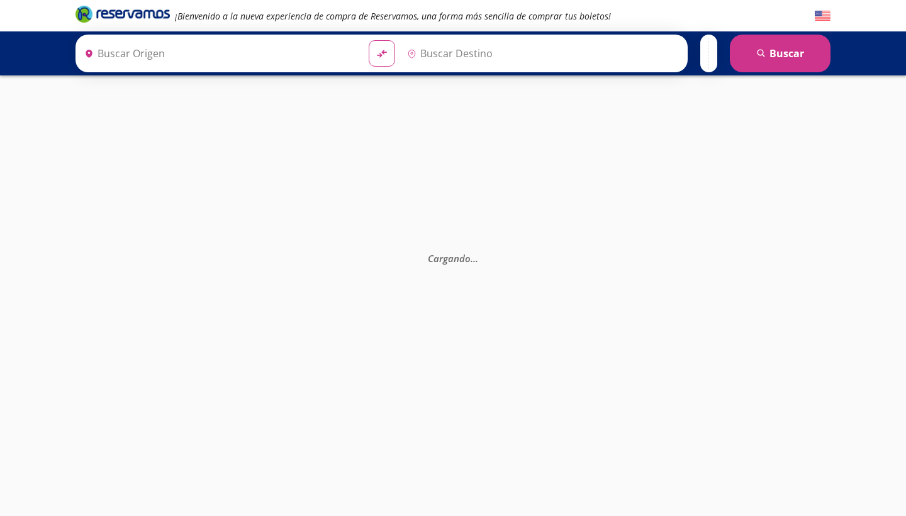
type input "Central Zapopan, [GEOGRAPHIC_DATA]"
type input "[GEOGRAPHIC_DATA], [GEOGRAPHIC_DATA]"
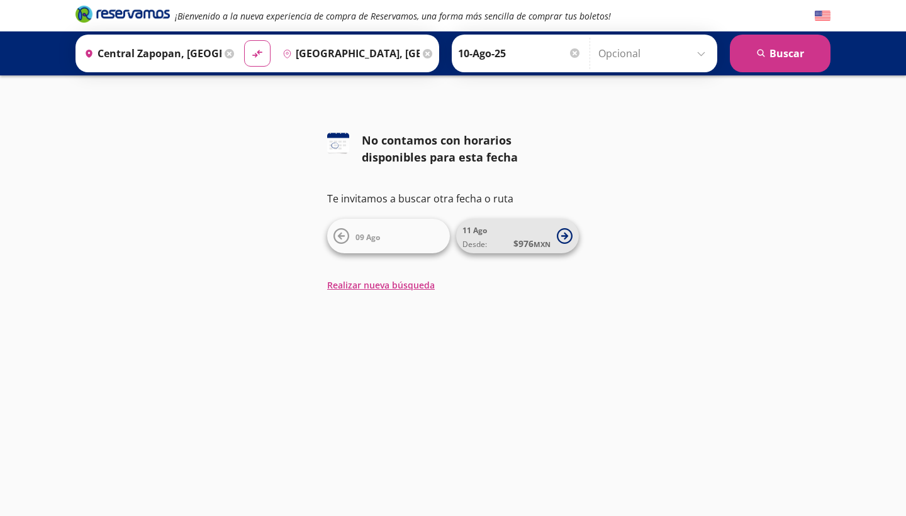
click at [524, 233] on span "[DATE] Desde: $ 976 MXN" at bounding box center [506, 236] width 88 height 28
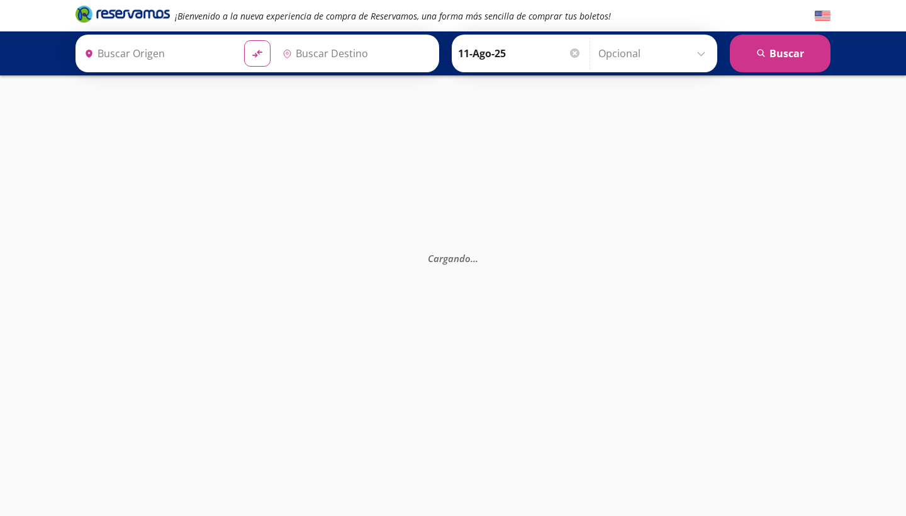
type input "Central Zapopan, [GEOGRAPHIC_DATA]"
type input "[GEOGRAPHIC_DATA], [GEOGRAPHIC_DATA]"
type input "Central Zapopan, [GEOGRAPHIC_DATA]"
type input "[GEOGRAPHIC_DATA], [GEOGRAPHIC_DATA]"
click at [226, 52] on icon at bounding box center [228, 53] width 9 height 9
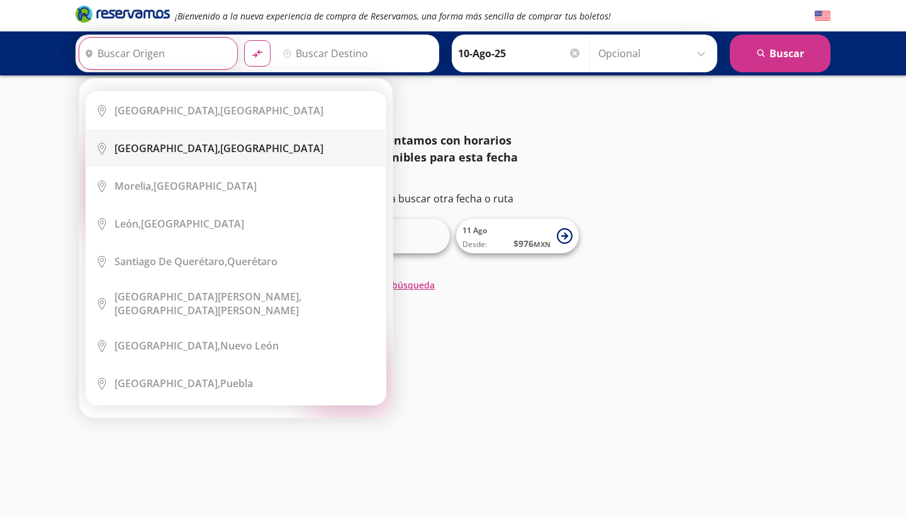
click at [204, 153] on div "[GEOGRAPHIC_DATA], [GEOGRAPHIC_DATA]" at bounding box center [218, 148] width 209 height 14
type input "[GEOGRAPHIC_DATA], [GEOGRAPHIC_DATA]"
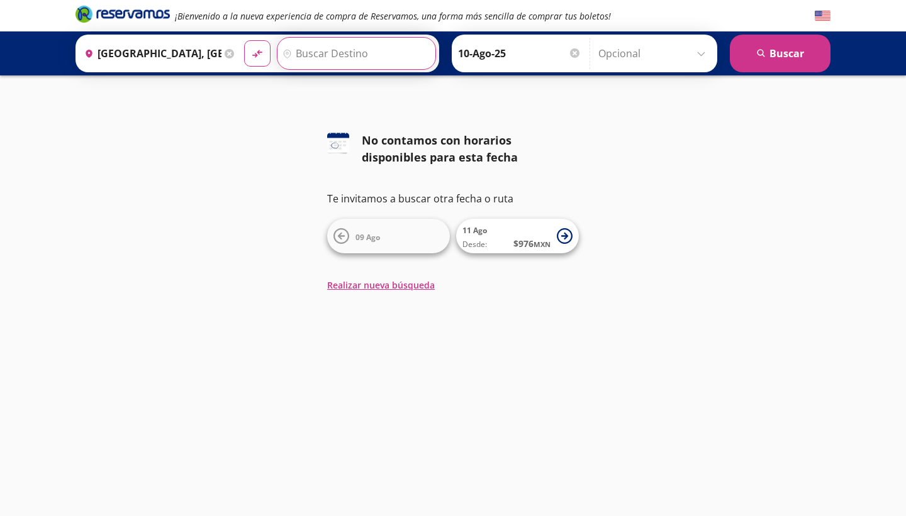
click at [371, 62] on input "Destino" at bounding box center [354, 53] width 155 height 31
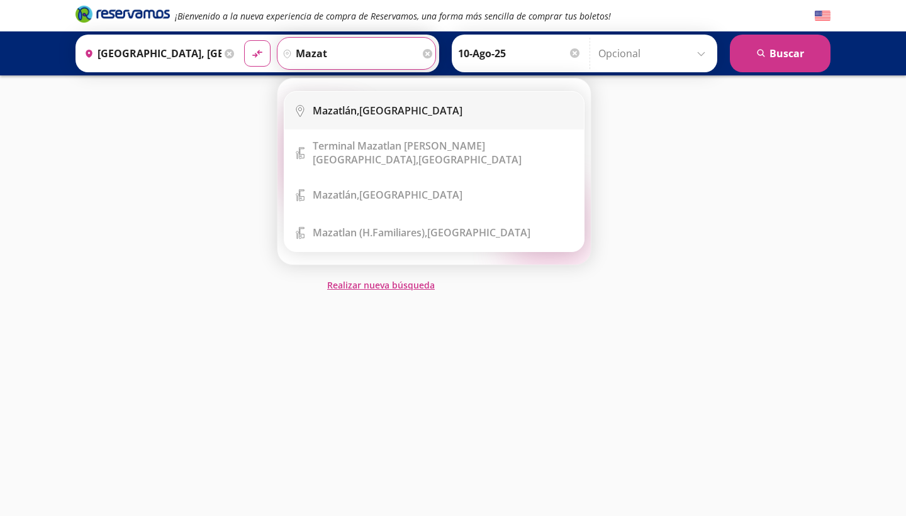
click at [345, 104] on b "Mazatlán," at bounding box center [336, 111] width 47 height 14
type input "[GEOGRAPHIC_DATA], [GEOGRAPHIC_DATA]"
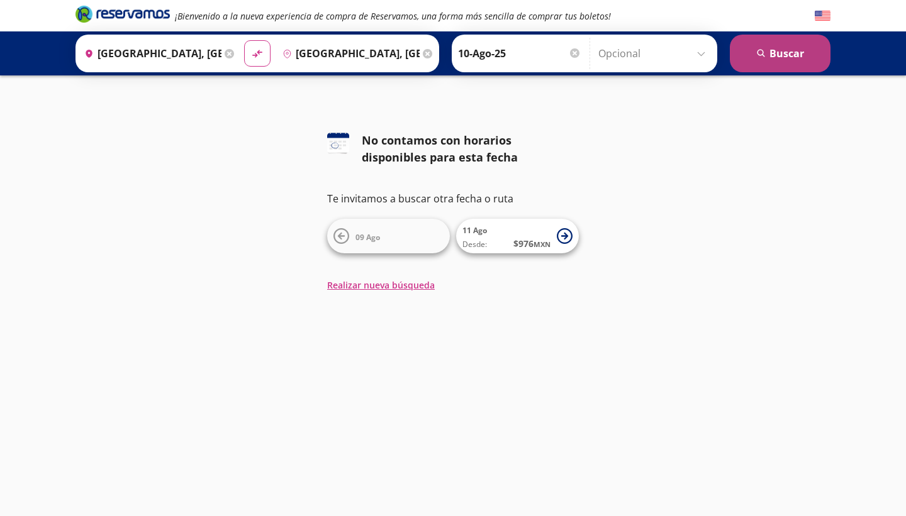
click at [766, 50] on button "search [GEOGRAPHIC_DATA]" at bounding box center [779, 54] width 101 height 38
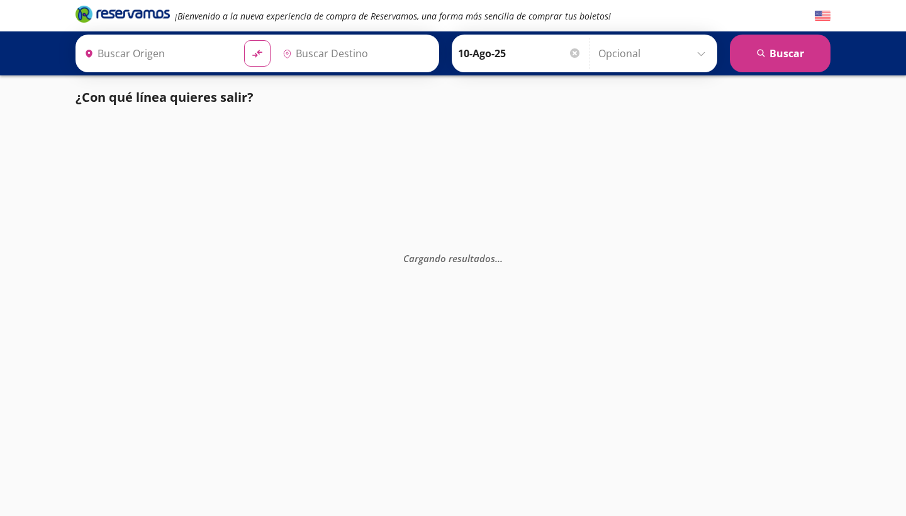
type input "[GEOGRAPHIC_DATA], [GEOGRAPHIC_DATA]"
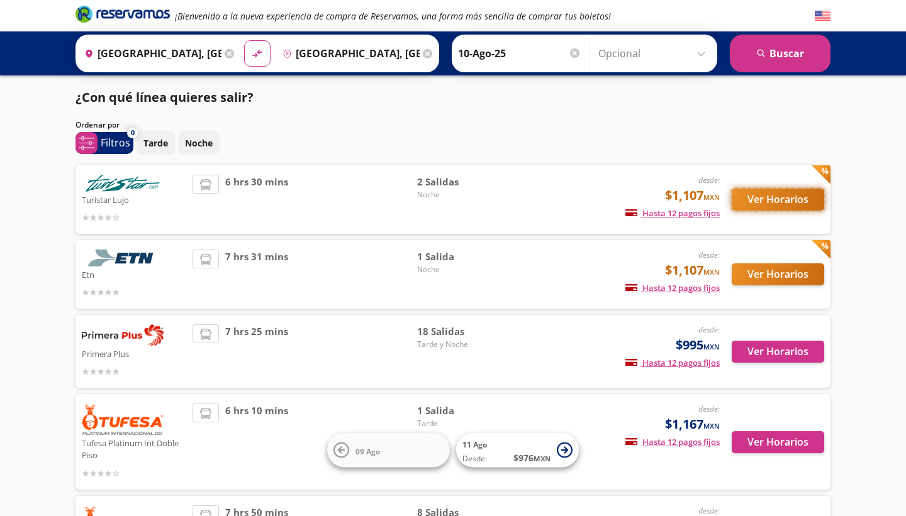
click at [764, 204] on button "Ver Horarios" at bounding box center [777, 200] width 92 height 22
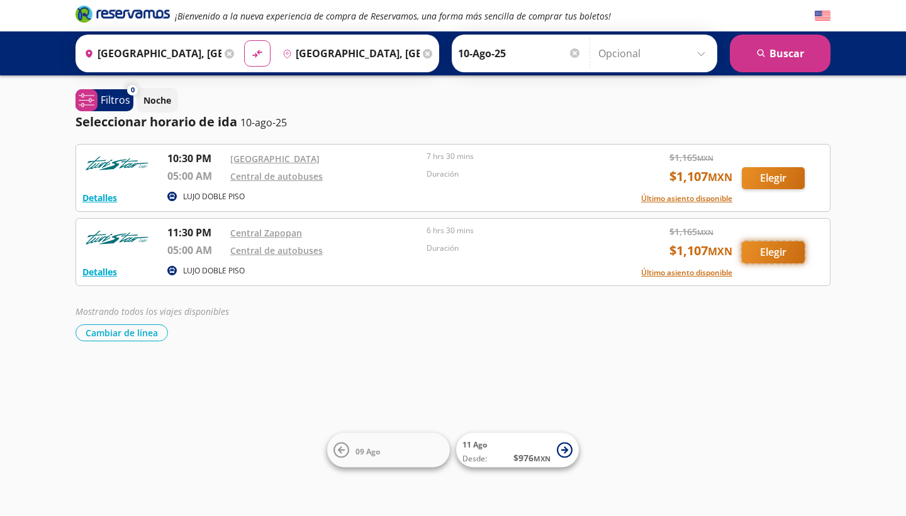
click at [765, 250] on button "Elegir" at bounding box center [772, 252] width 63 height 22
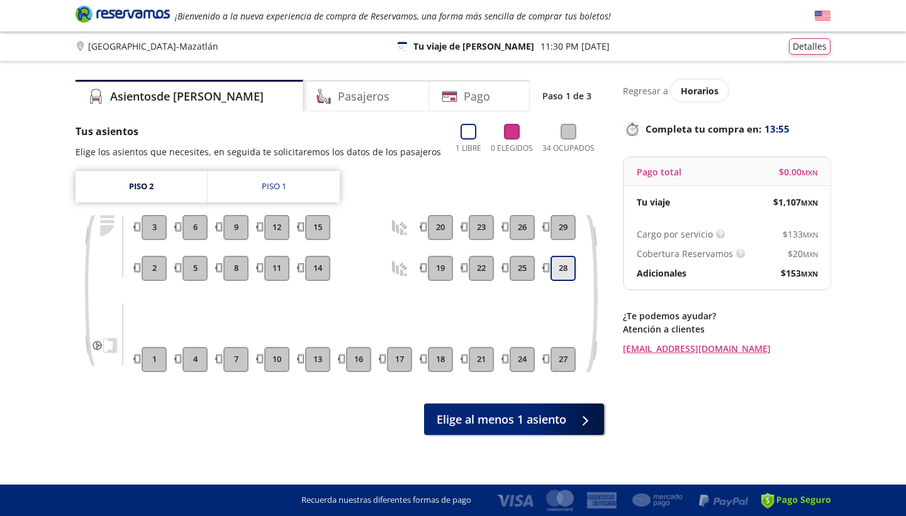
scroll to position [7, 0]
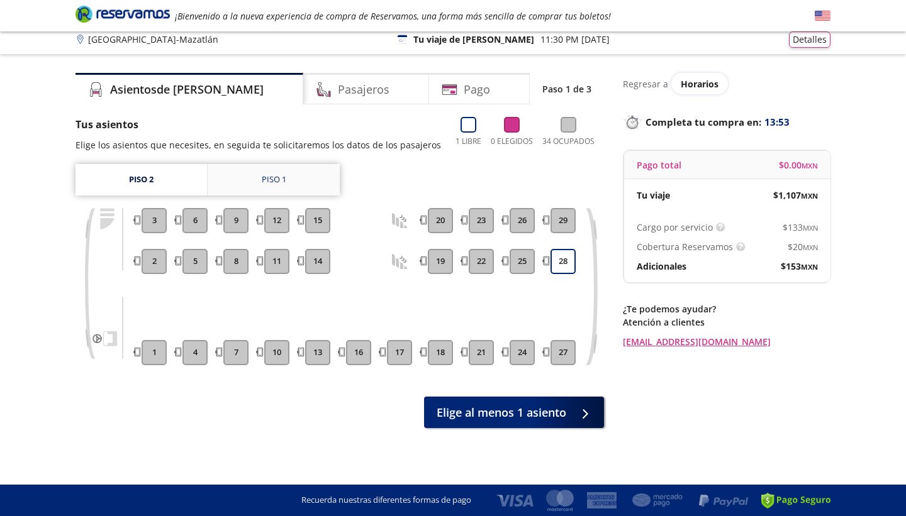
click at [282, 186] on div "Piso 1" at bounding box center [274, 180] width 25 height 13
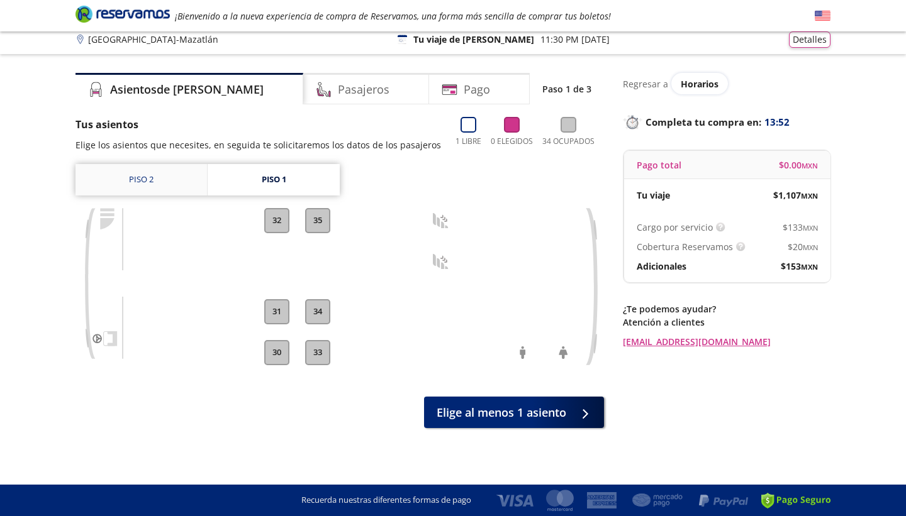
click at [179, 178] on link "Piso 2" at bounding box center [140, 179] width 131 height 31
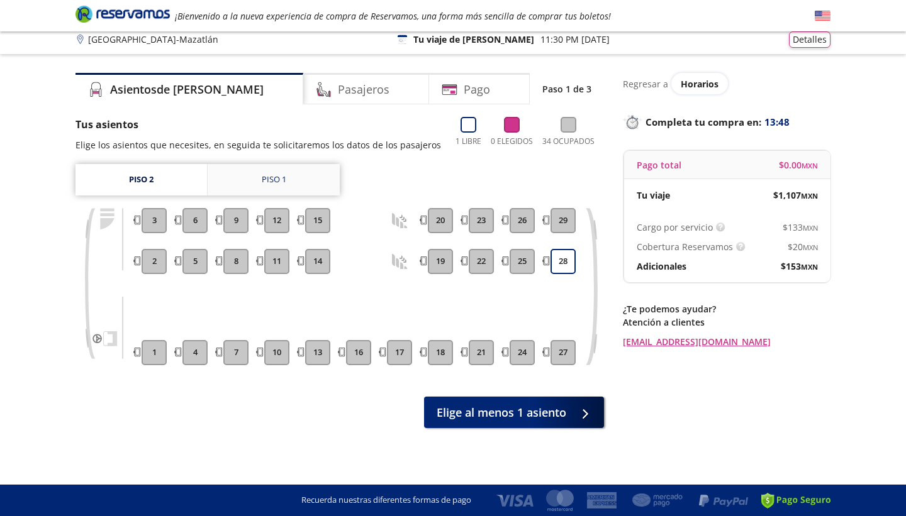
click at [309, 183] on link "Piso 1" at bounding box center [274, 179] width 132 height 31
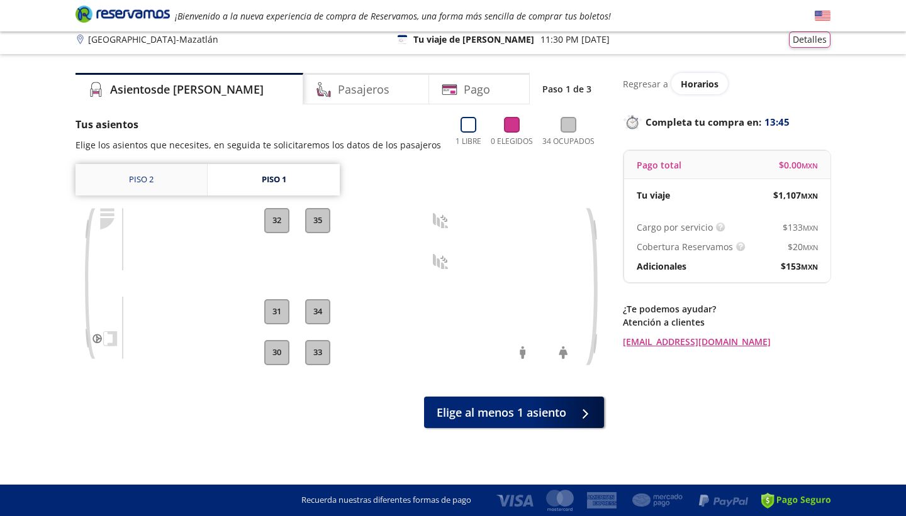
click at [133, 179] on link "Piso 2" at bounding box center [140, 179] width 131 height 31
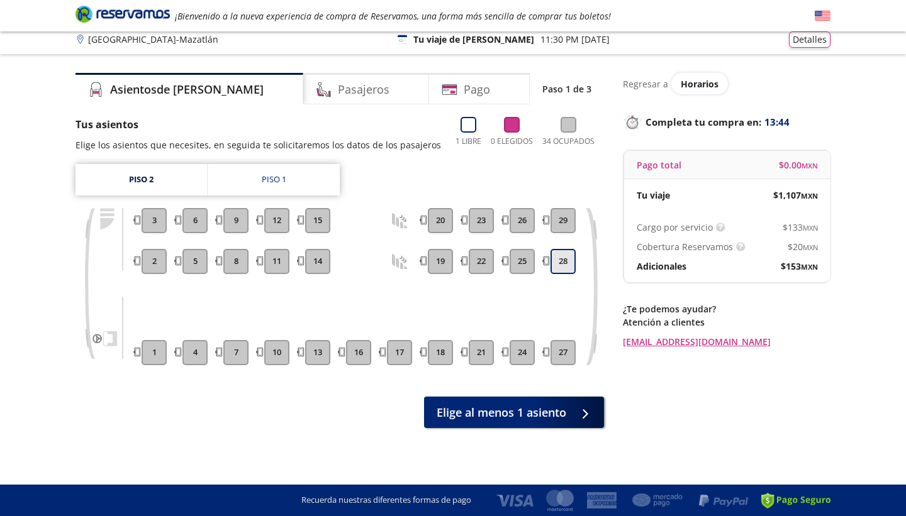
click at [566, 263] on button "28" at bounding box center [562, 261] width 25 height 25
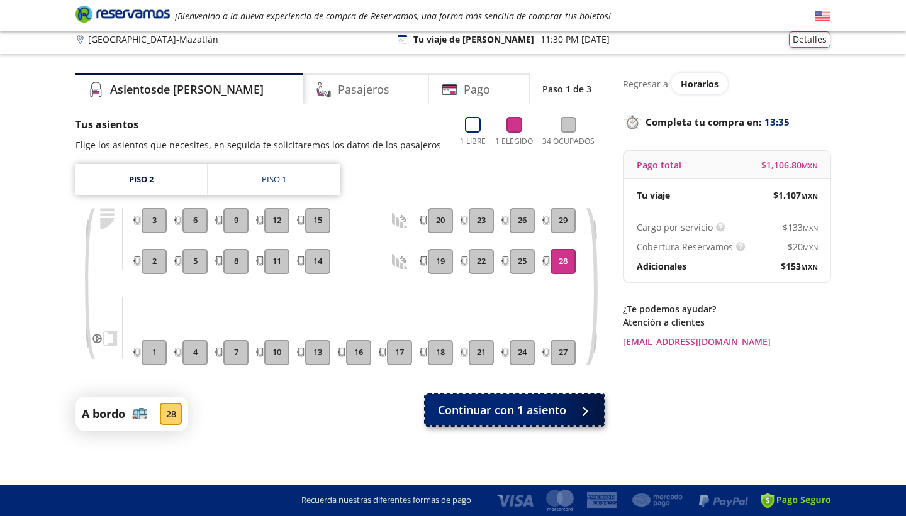
click at [565, 411] on span "Continuar con 1 asiento" at bounding box center [502, 410] width 128 height 17
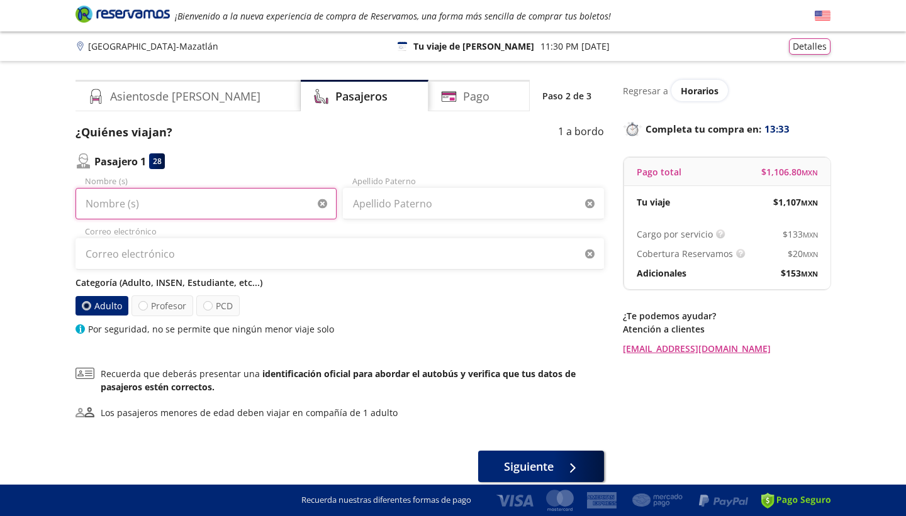
click at [180, 206] on input "Nombre (s)" at bounding box center [205, 203] width 261 height 31
type input "[PERSON_NAME]"
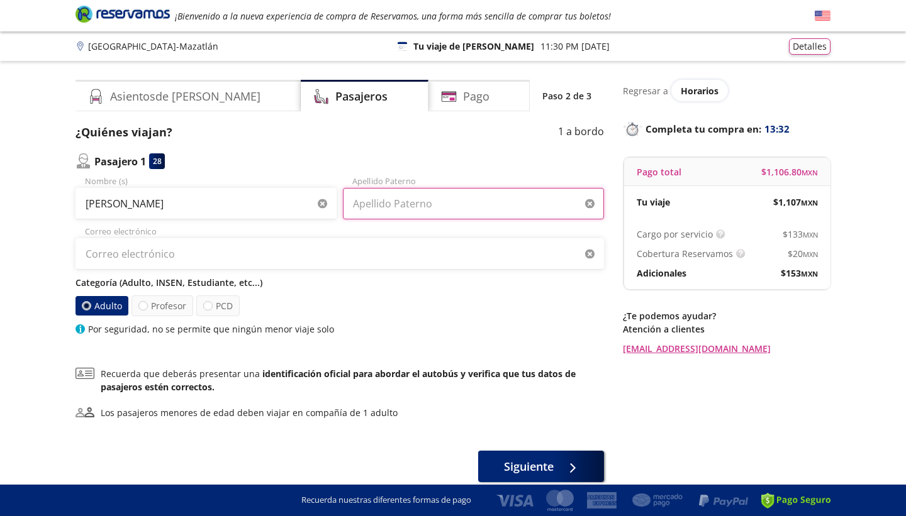
type input "[PERSON_NAME] y Pena [PERSON_NAME]"
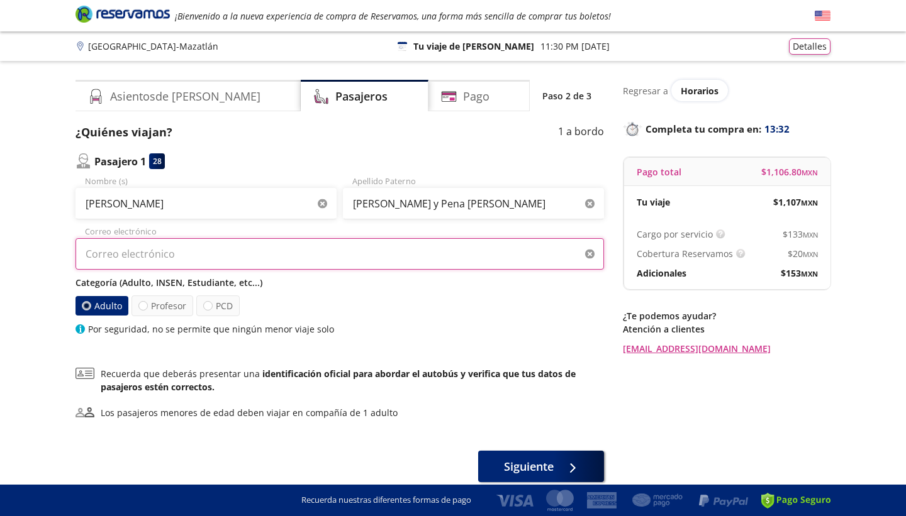
type input "[EMAIL_ADDRESS][DOMAIN_NAME]"
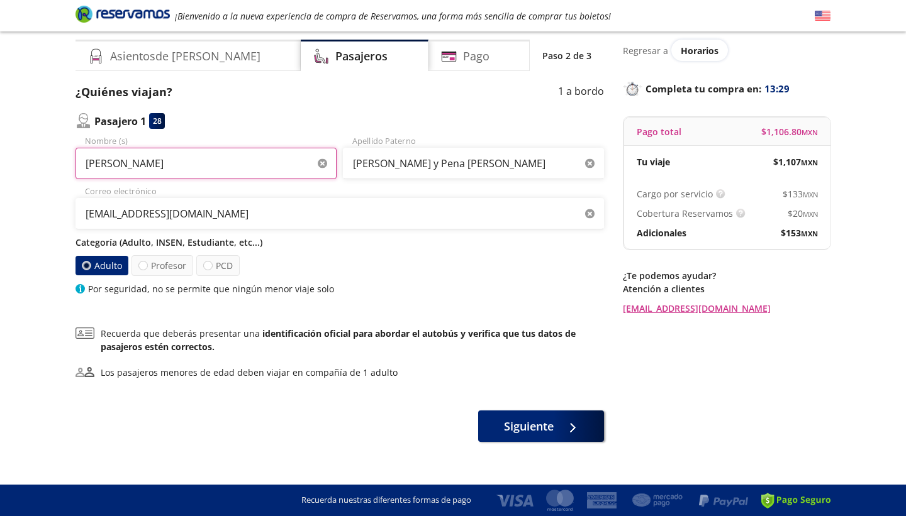
scroll to position [45, 0]
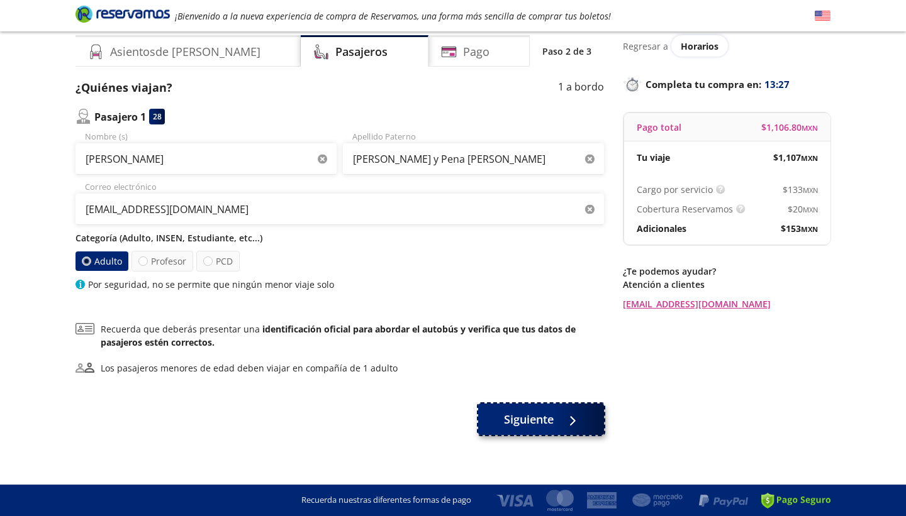
click at [490, 425] on button "Siguiente" at bounding box center [541, 419] width 126 height 31
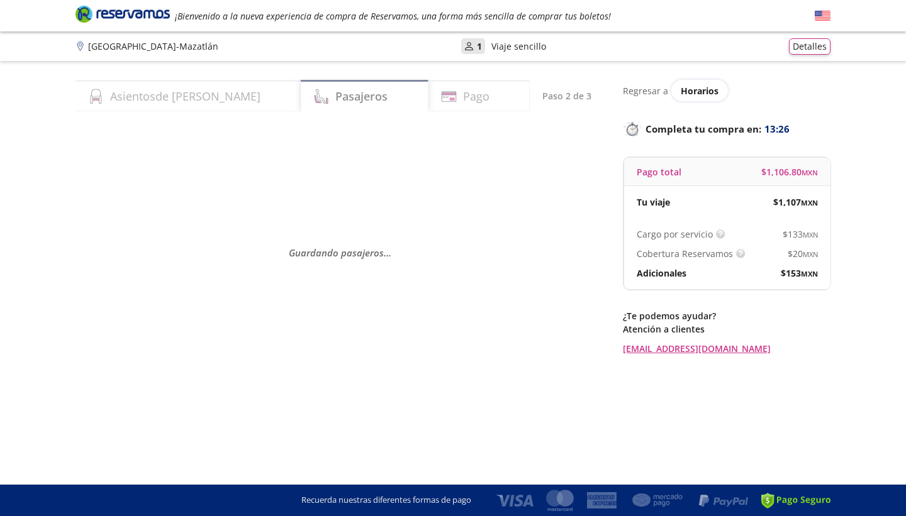
scroll to position [0, 0]
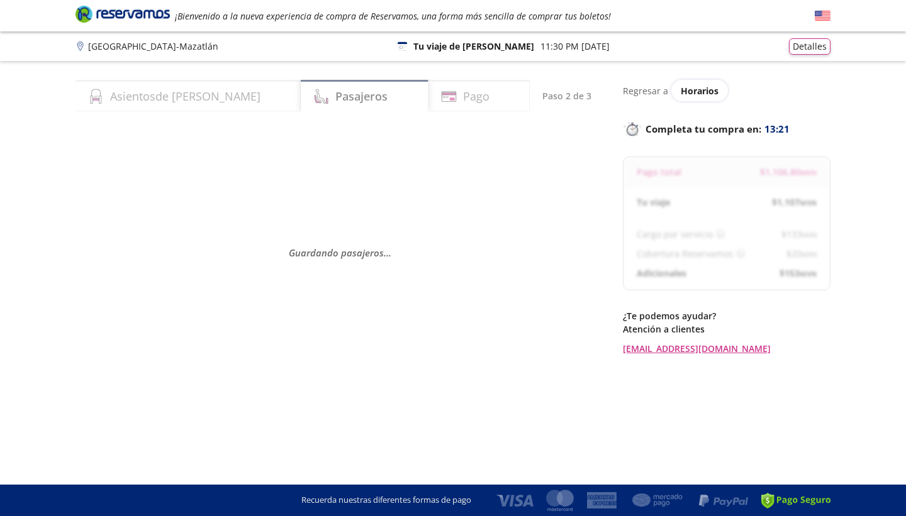
select select "MX"
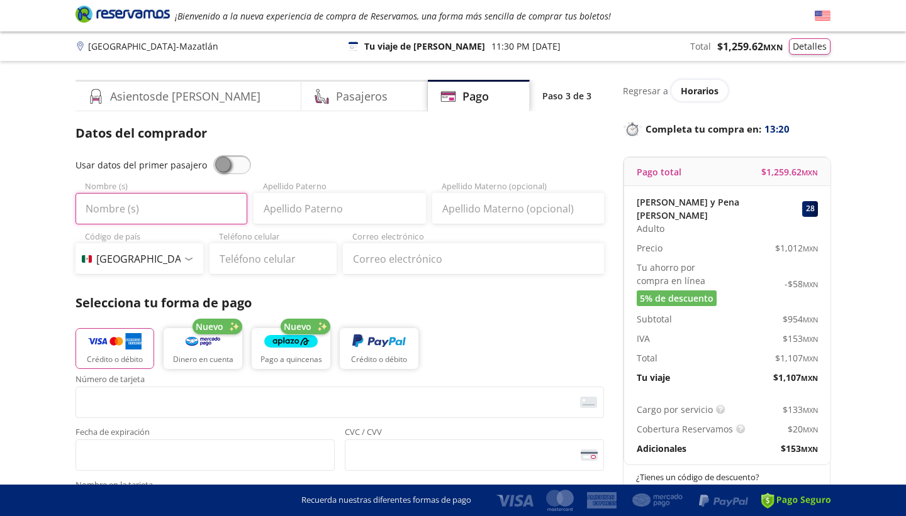
click at [180, 210] on input "Nombre (s)" at bounding box center [161, 208] width 172 height 31
type input "[PERSON_NAME]"
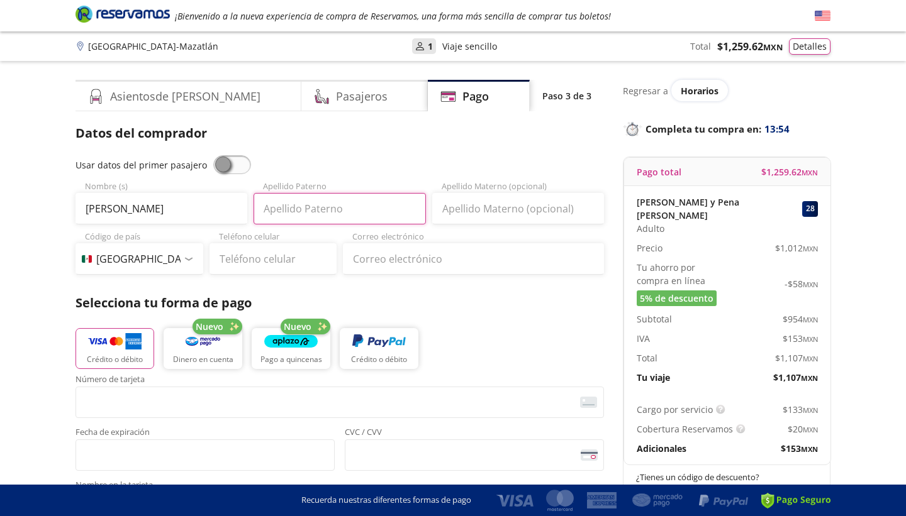
click at [315, 216] on input "Apellido Paterno" at bounding box center [339, 208] width 172 height 31
type input "[PERSON_NAME]"
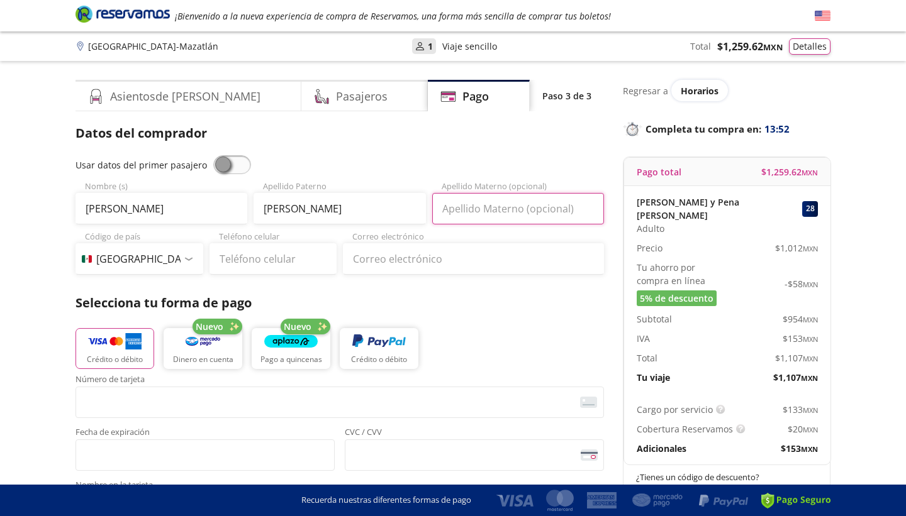
click at [492, 213] on input "Apellido Materno (opcional)" at bounding box center [518, 208] width 172 height 31
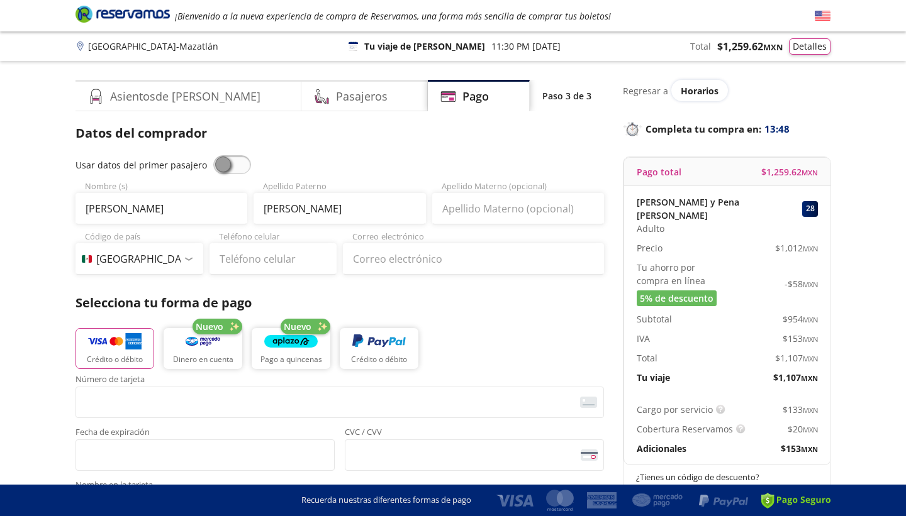
click at [25, 262] on div "Group 9 Created with Sketch. Pago Guadalajara - Mazatlán ¡Bienvenido a la nueva…" at bounding box center [453, 508] width 906 height 1017
click at [245, 263] on input "Teléfono celular" at bounding box center [273, 258] width 128 height 31
type input "[PHONE_NUMBER]"
type input "[PERSON_NAME] y Pena [PERSON_NAME]"
type input "[EMAIL_ADDRESS][DOMAIN_NAME]"
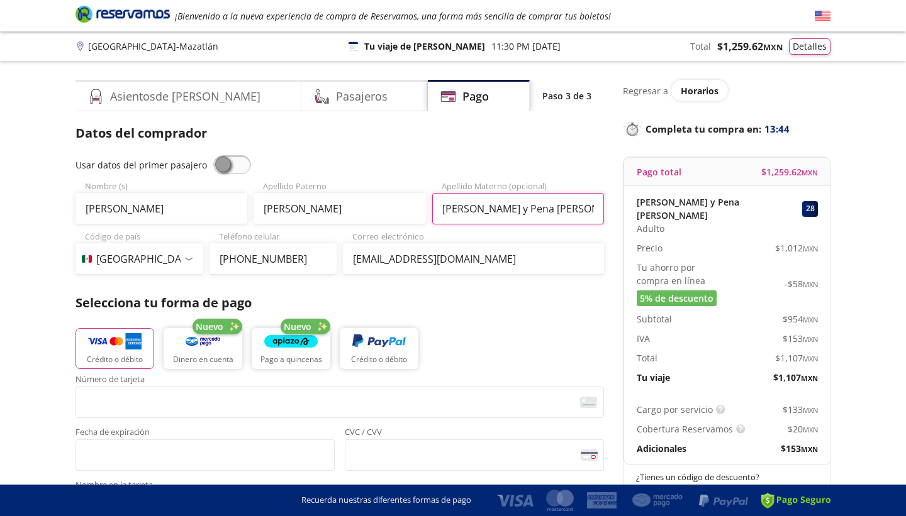
click at [564, 219] on input "[PERSON_NAME] y Pena [PERSON_NAME]" at bounding box center [518, 208] width 172 height 31
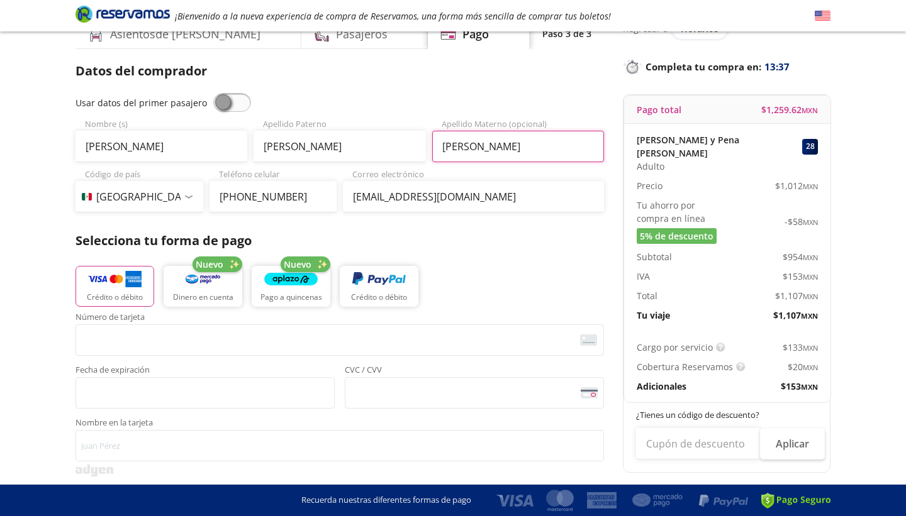
scroll to position [65, 0]
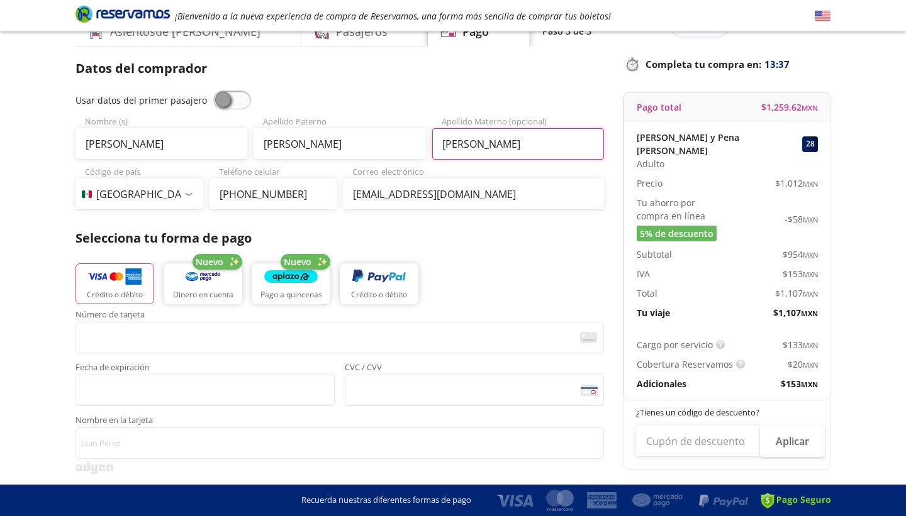
type input "[PERSON_NAME]"
click at [0, 339] on div "Group 9 Created with Sketch. Pago Guadalajara - Mazatlán ¡Bienvenido a la nueva…" at bounding box center [453, 443] width 906 height 1017
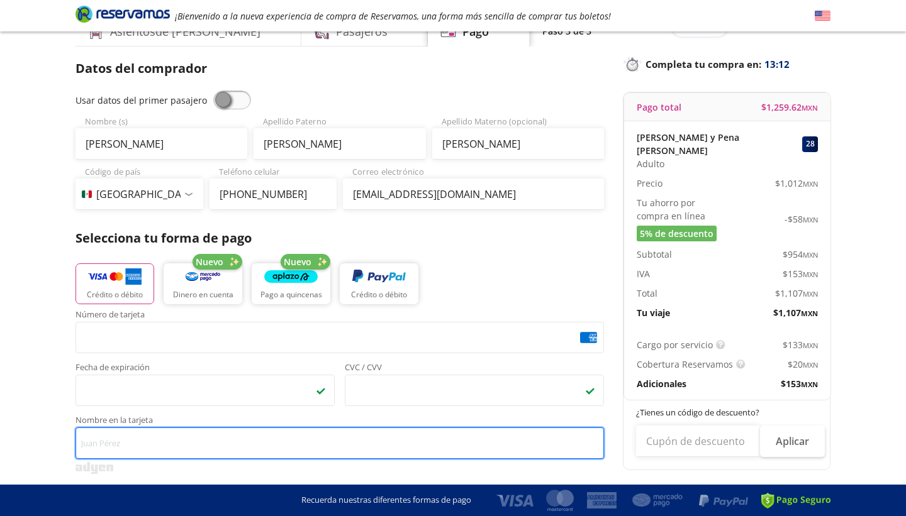
click at [273, 436] on input "Nombre en la tarjeta" at bounding box center [339, 443] width 528 height 31
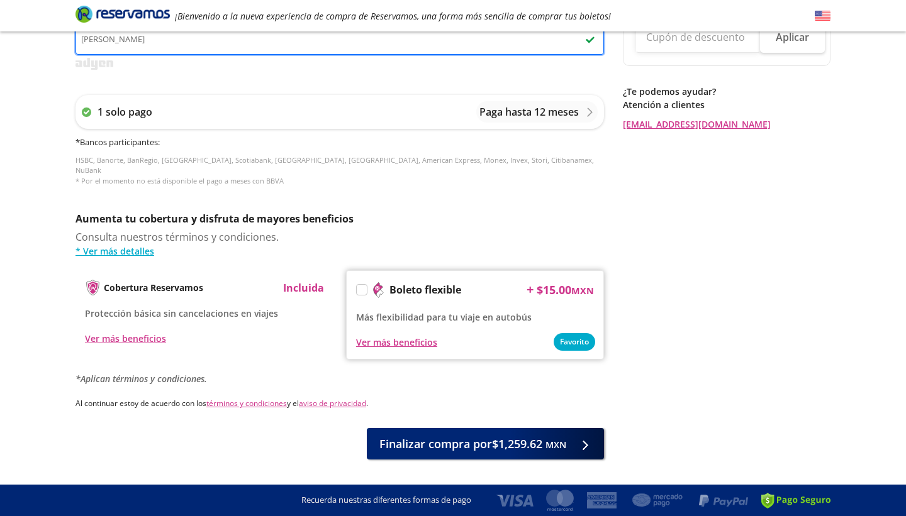
scroll to position [490, 0]
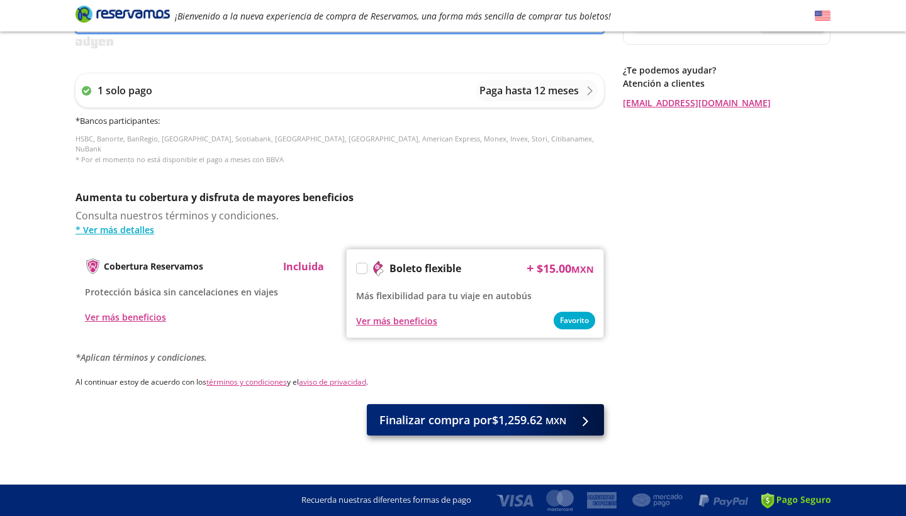
type input "[PERSON_NAME]"
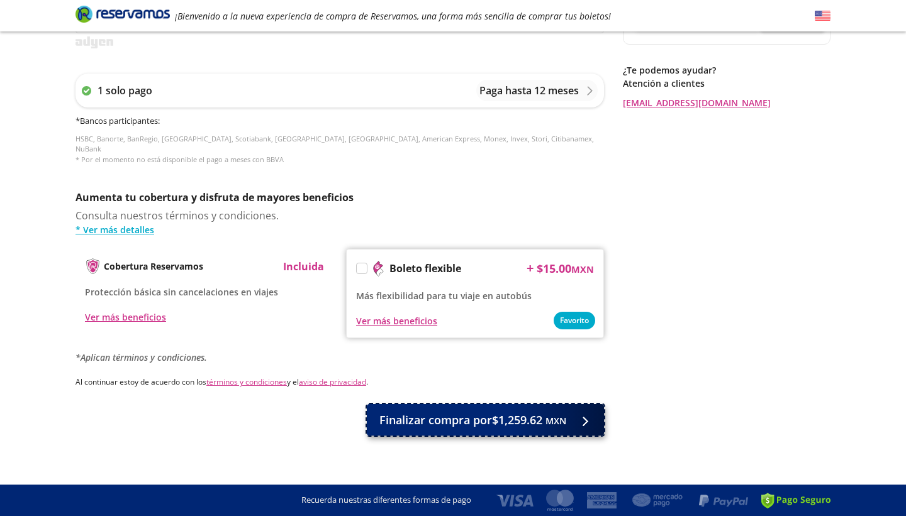
click at [463, 412] on span "Finalizar compra por $1,259.62 MXN" at bounding box center [472, 420] width 187 height 17
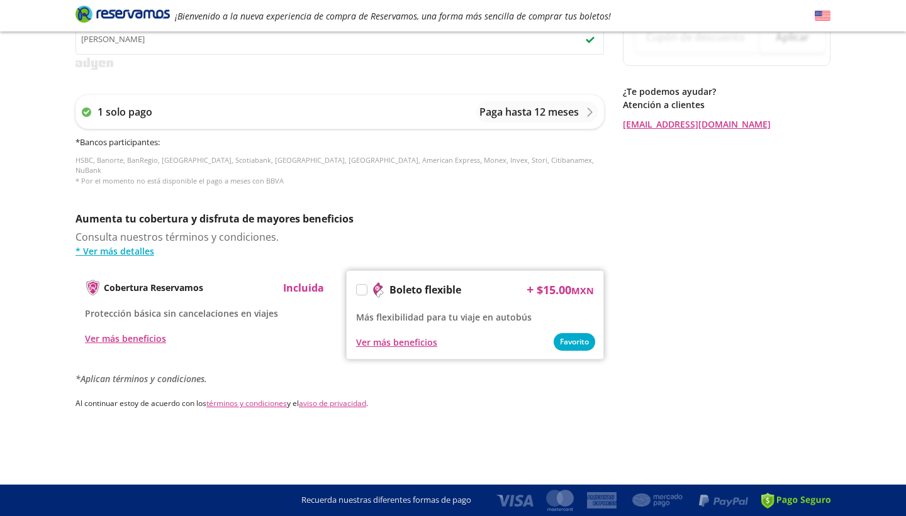
scroll to position [0, 0]
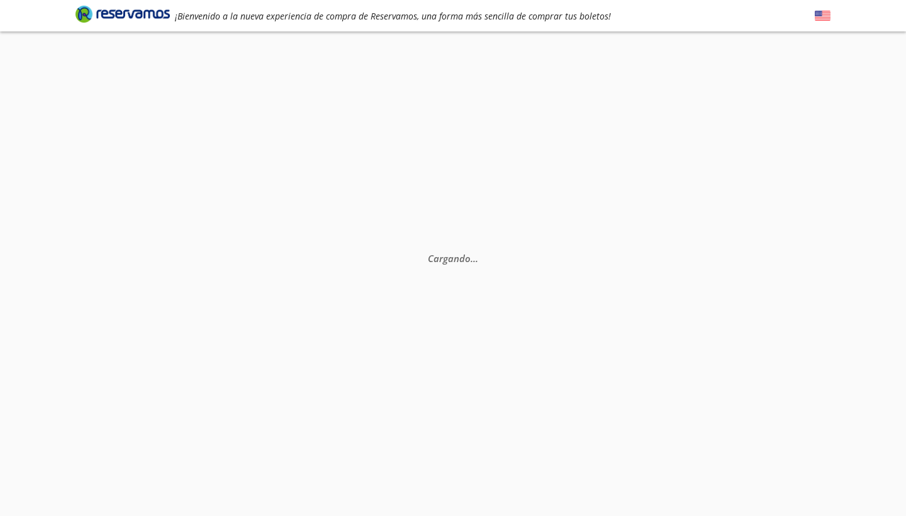
select select "MX"
